Goal: Transaction & Acquisition: Purchase product/service

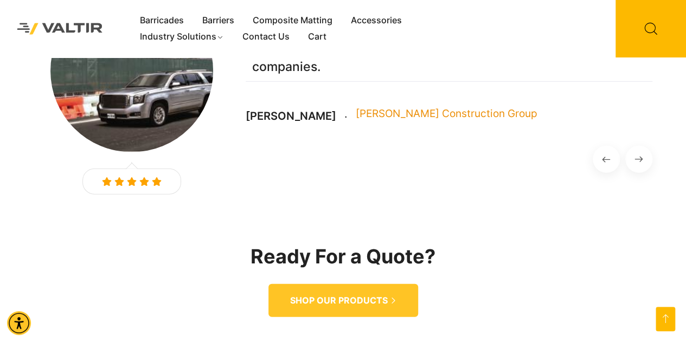
scroll to position [1306, 0]
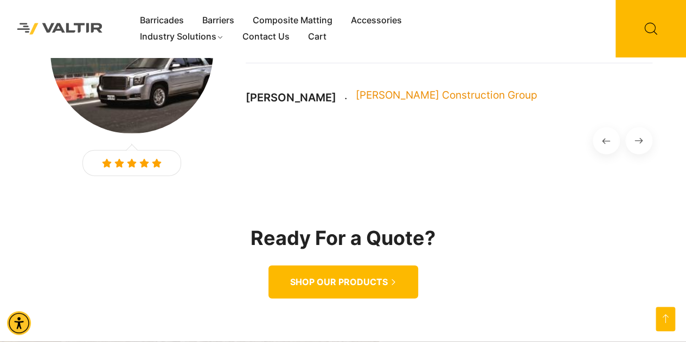
click at [361, 277] on span "SHOP OUR PRODUCTS" at bounding box center [339, 282] width 98 height 11
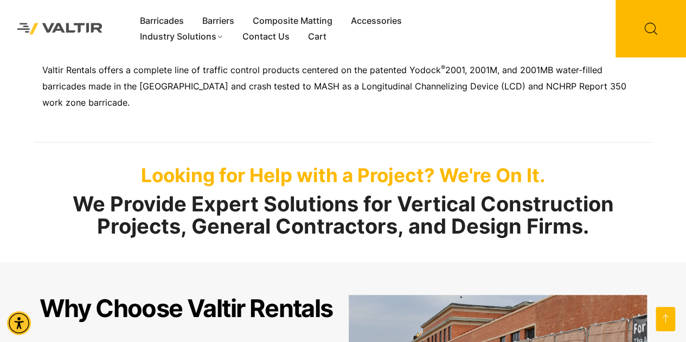
scroll to position [383, 0]
